Goal: Task Accomplishment & Management: Manage account settings

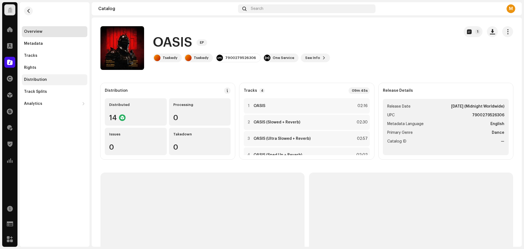
click at [48, 84] on div "Distribution" at bounding box center [55, 79] width 66 height 11
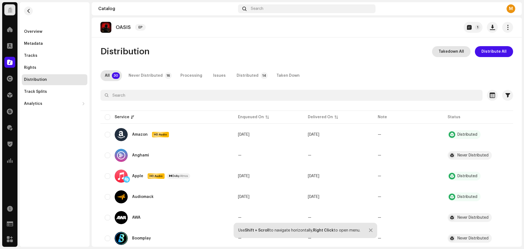
click at [452, 53] on span "Takedown All" at bounding box center [451, 51] width 25 height 11
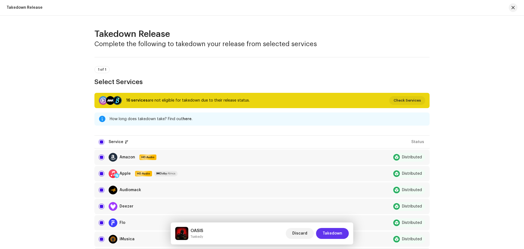
click at [335, 236] on span "Takedown" at bounding box center [333, 233] width 20 height 11
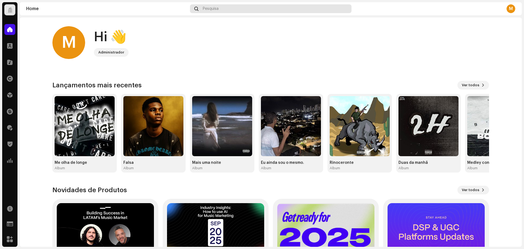
click at [211, 11] on div "Pesquisa" at bounding box center [271, 8] width 162 height 9
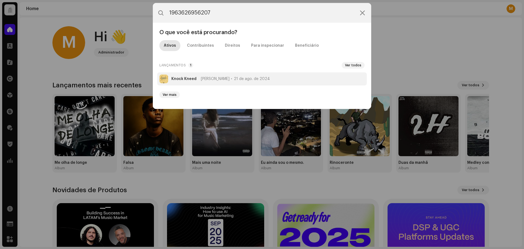
type input "1963626956207"
click at [193, 78] on strong "Knock Kneed" at bounding box center [183, 79] width 25 height 4
click at [193, 78] on div "M Hi 👋 Administrador Check out the latest Product Updates for Check Product Upd…" at bounding box center [270, 163] width 437 height 292
